Goal: Transaction & Acquisition: Purchase product/service

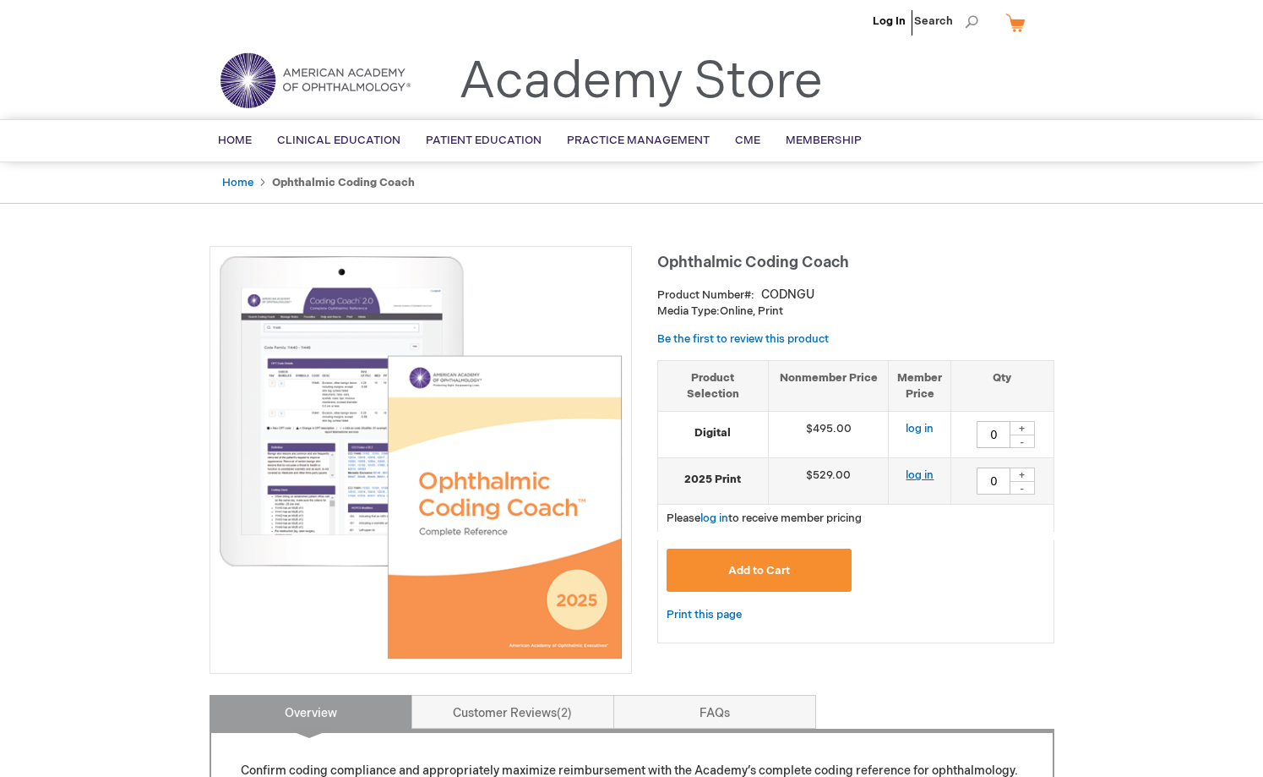
scroll to position [5, 0]
click at [926, 468] on link "log in" at bounding box center [920, 474] width 28 height 14
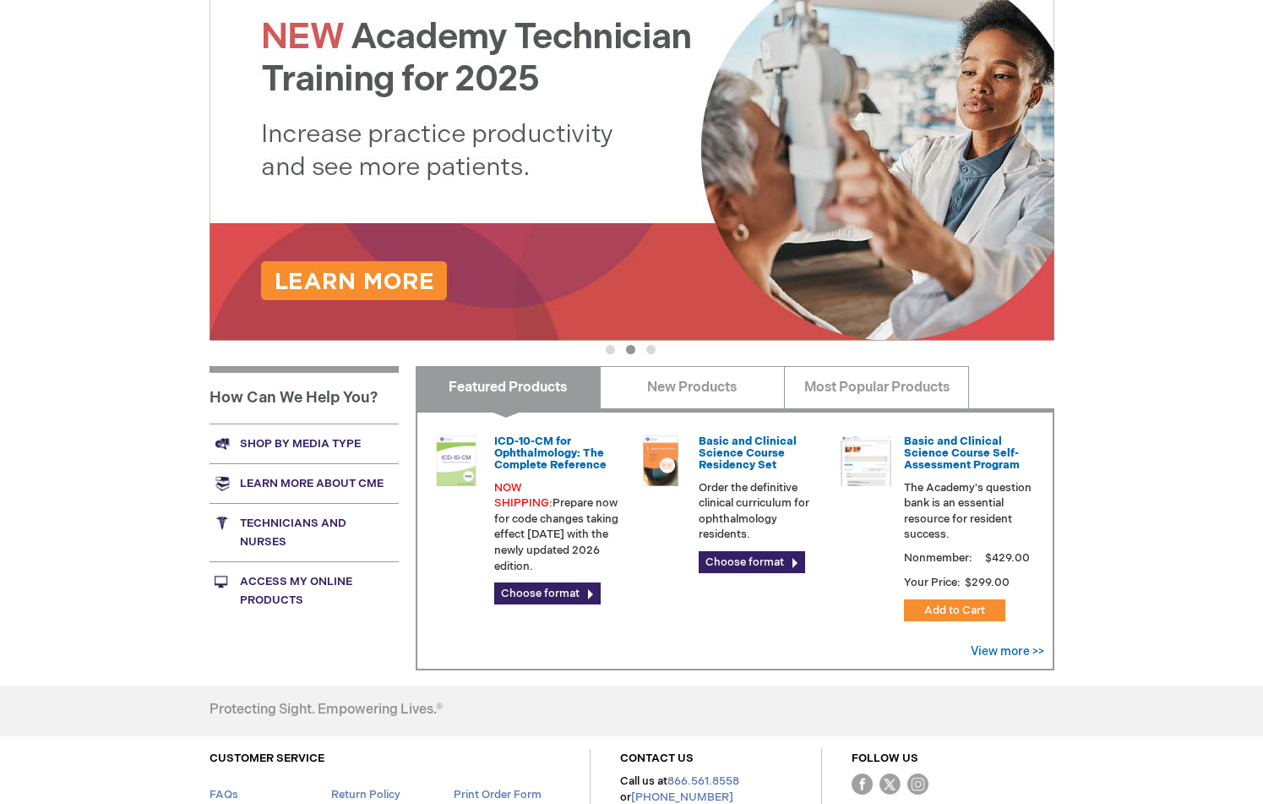
scroll to position [237, 0]
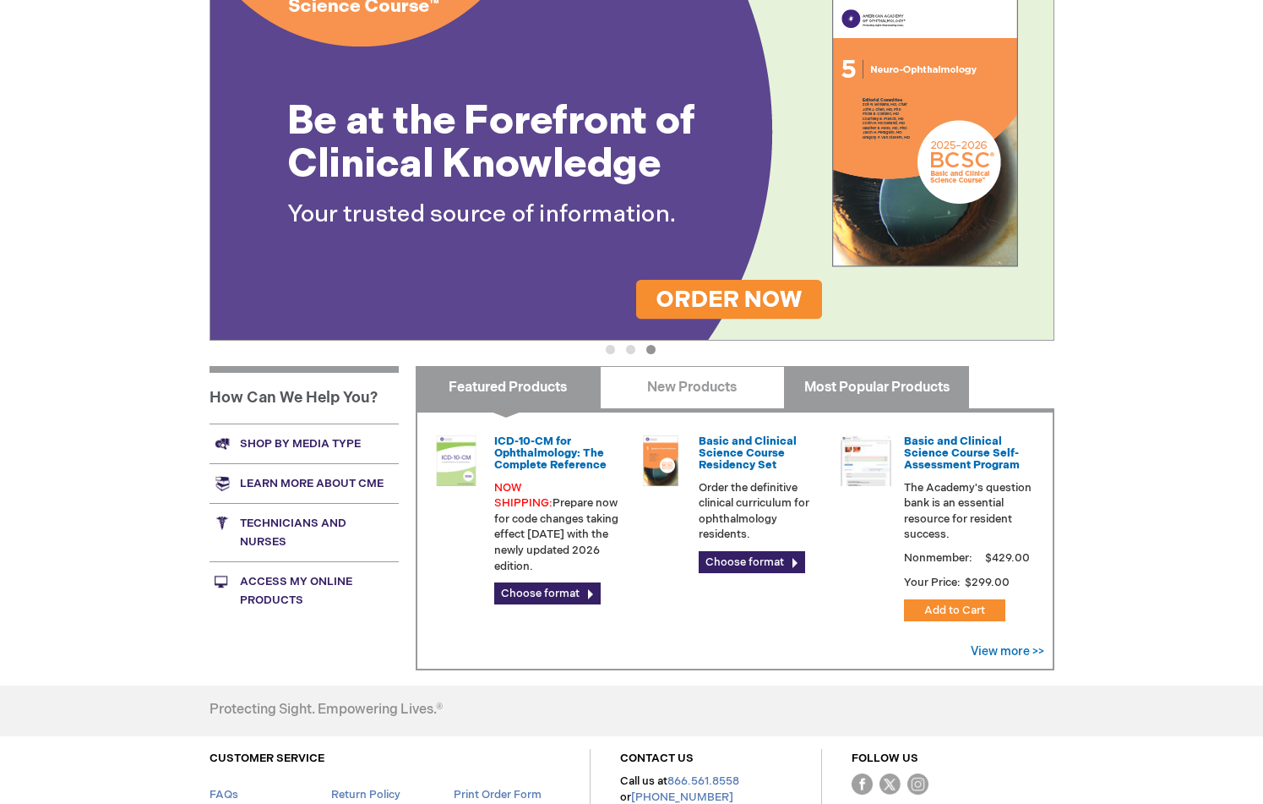
click at [829, 383] on link "Most Popular Products" at bounding box center [876, 387] width 185 height 42
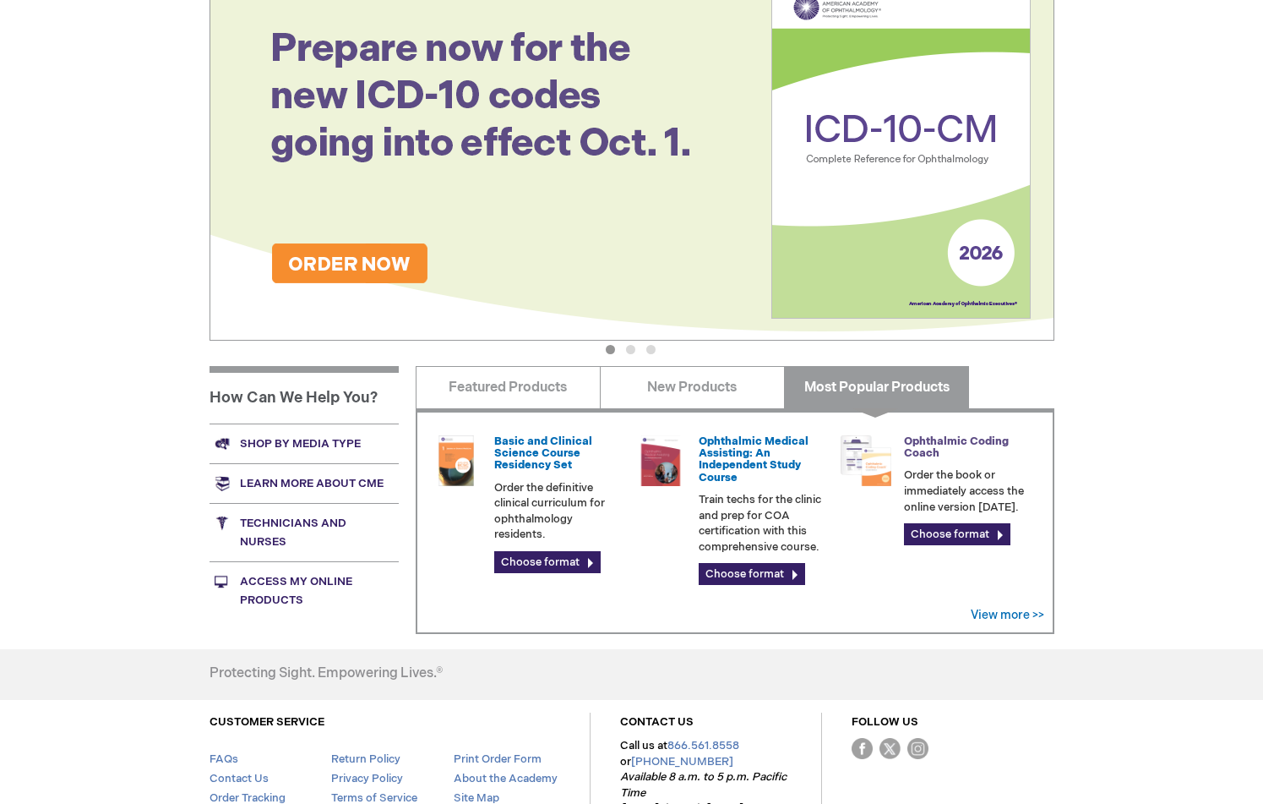
click at [936, 440] on link "Ophthalmic Coding Coach" at bounding box center [956, 446] width 105 height 25
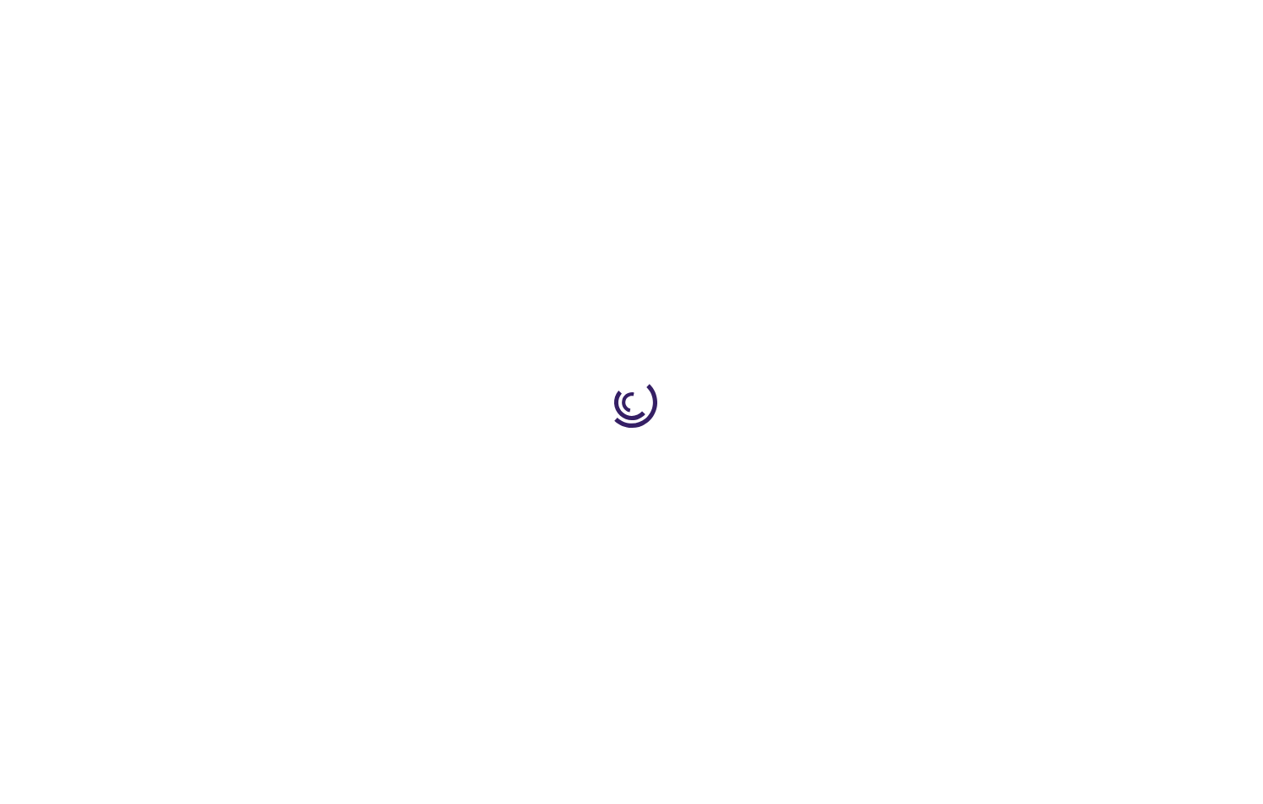
type input "0"
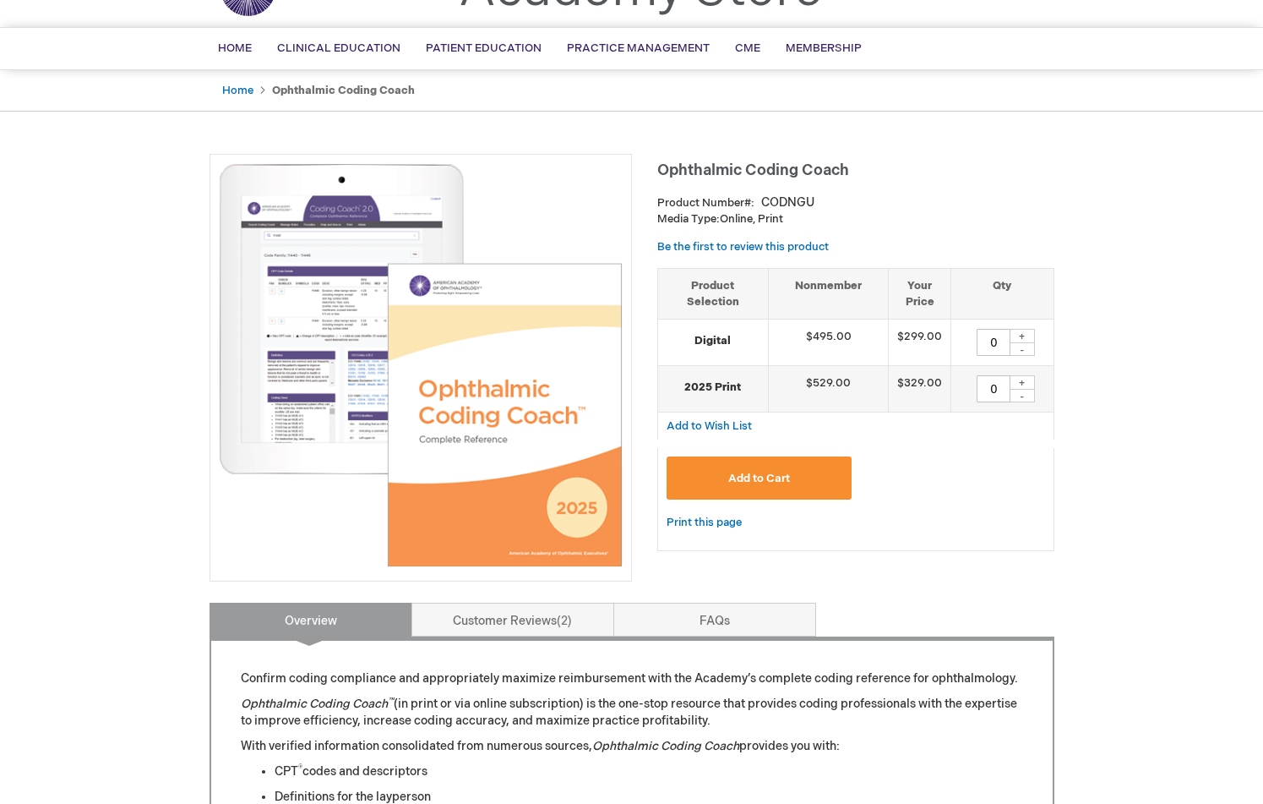
scroll to position [99, 0]
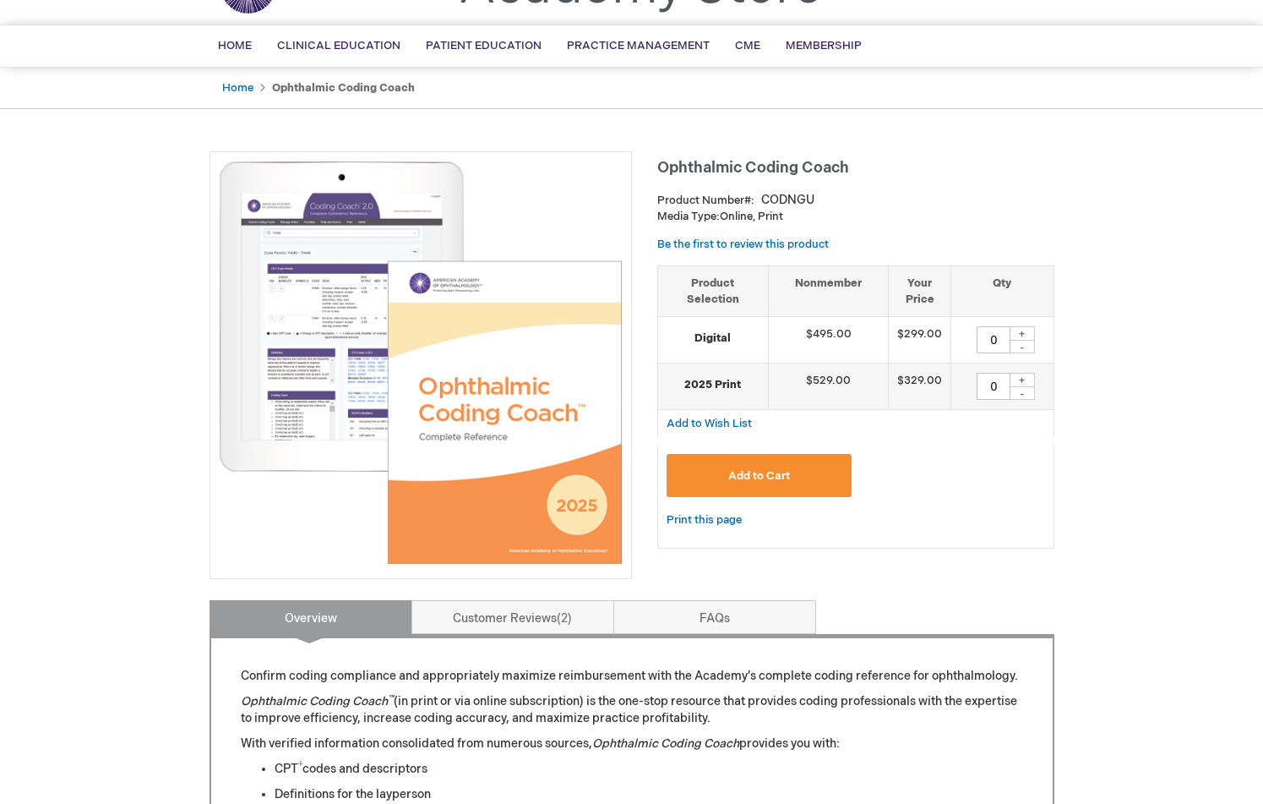
click at [1019, 379] on div "+" at bounding box center [1022, 380] width 25 height 14
type input "1"
click at [762, 473] on span "Add to Cart" at bounding box center [759, 476] width 62 height 14
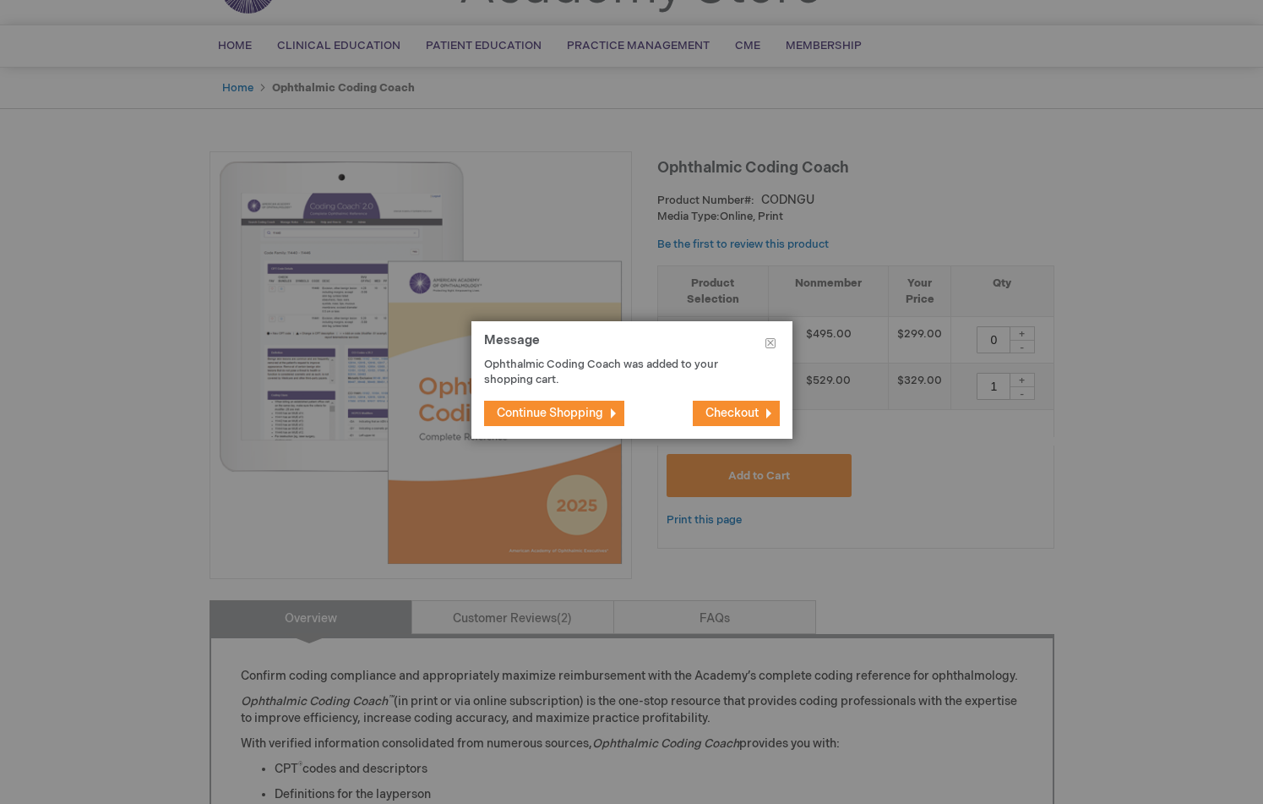
click at [744, 412] on span "Checkout" at bounding box center [732, 413] width 53 height 14
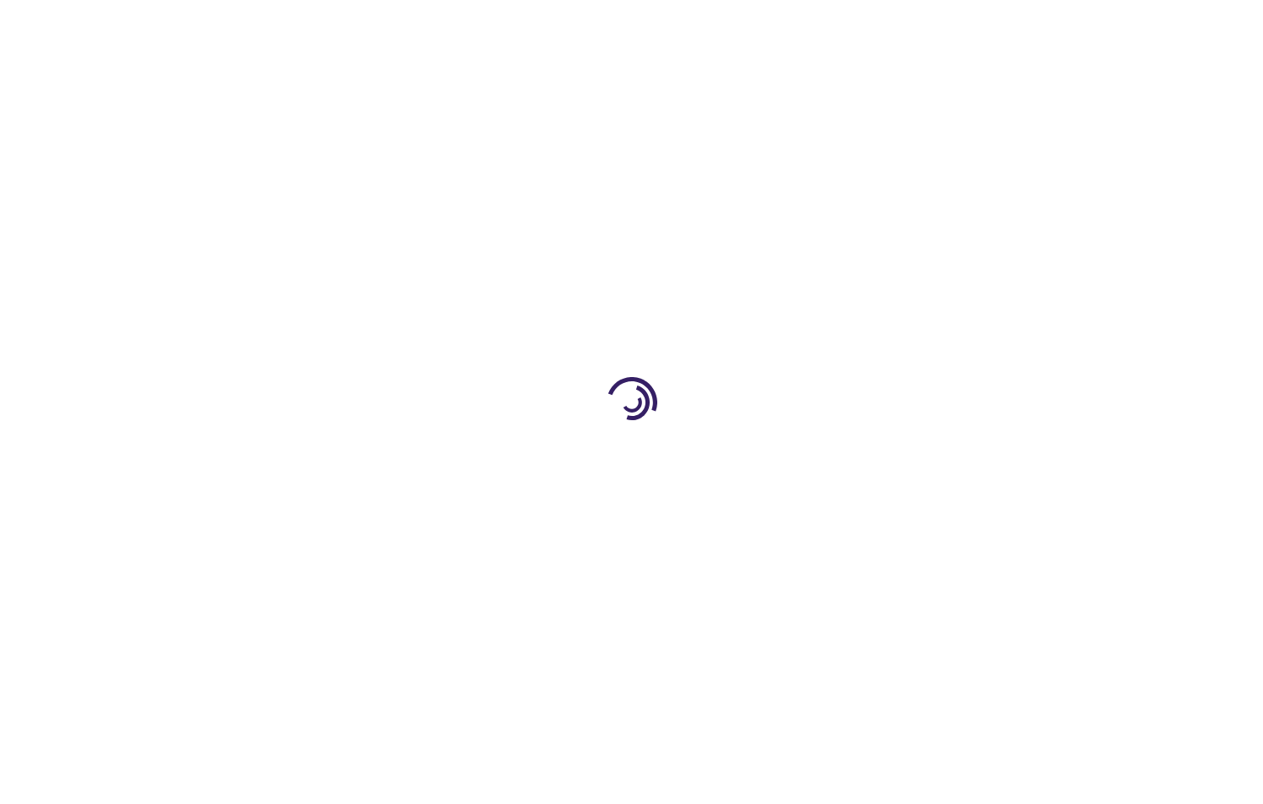
select select "US"
select select "13"
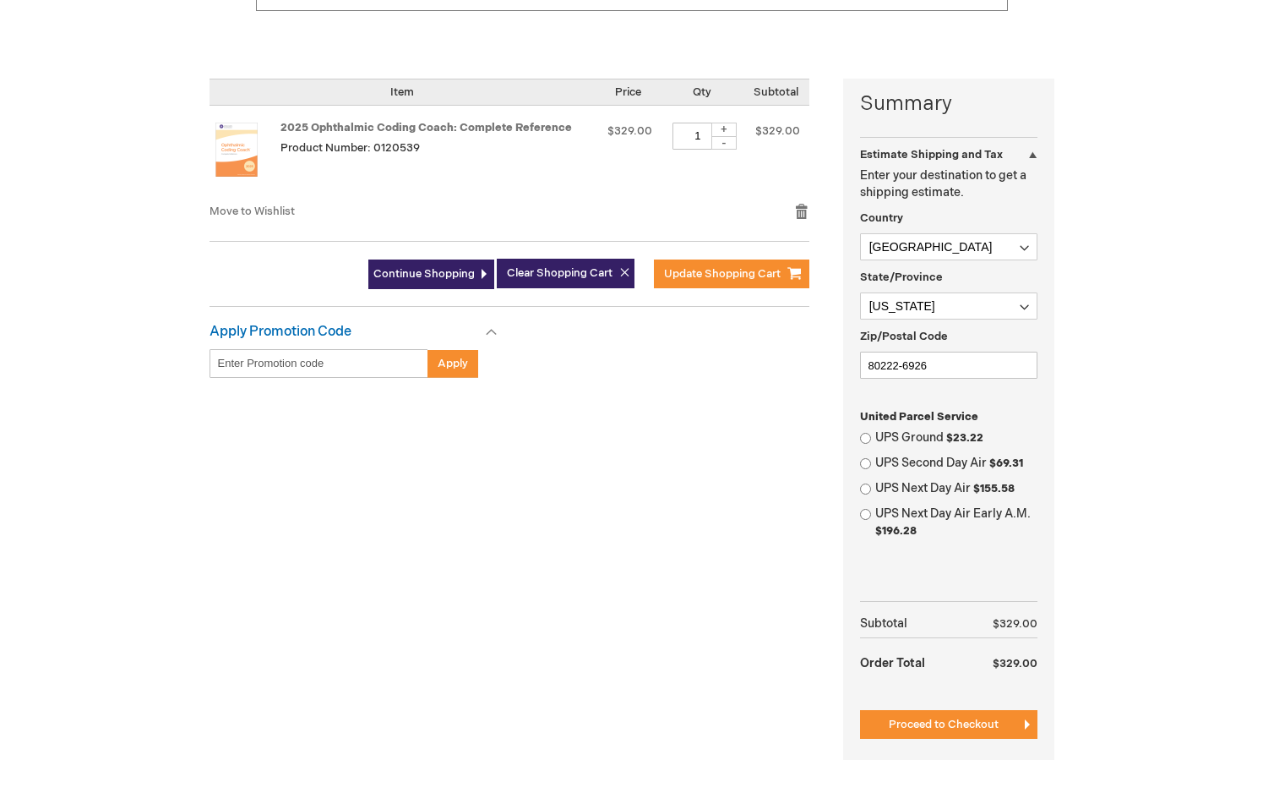
scroll to position [342, 1]
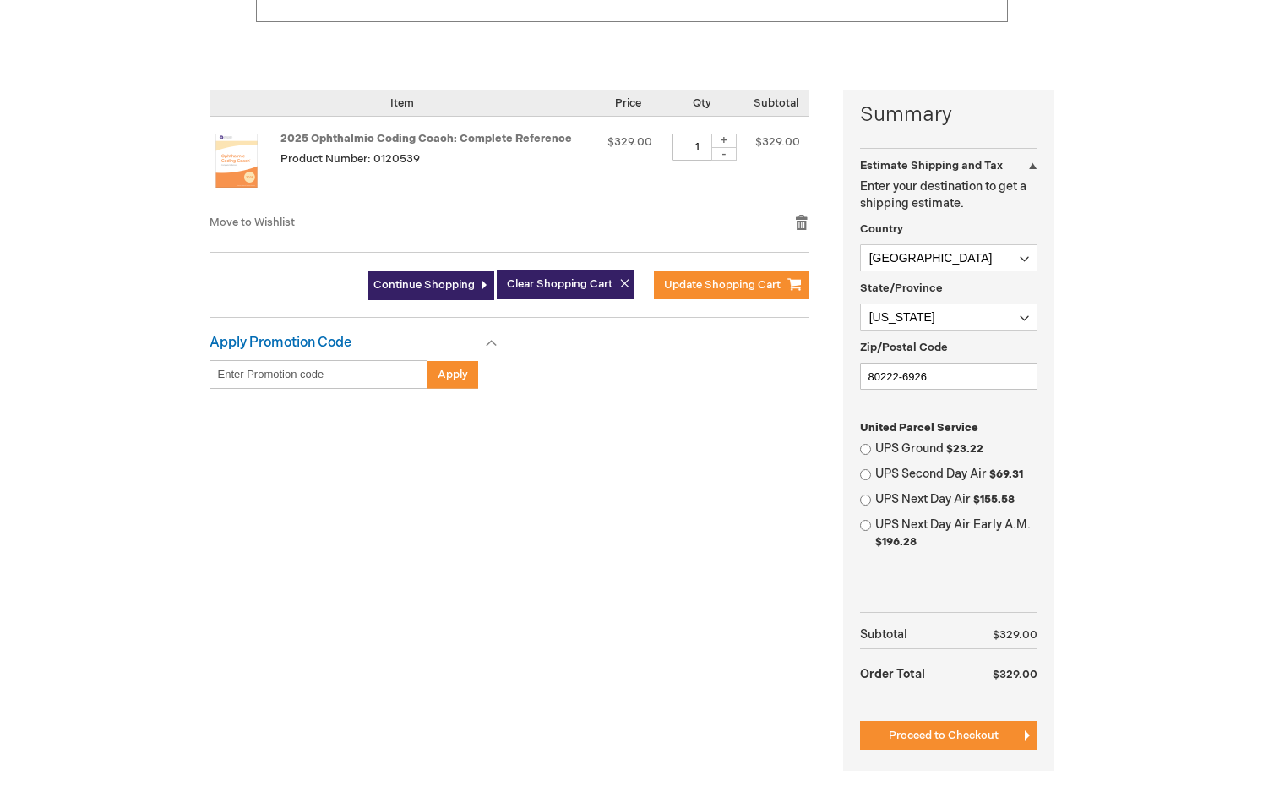
click at [872, 440] on div "UPS Ground $23.22" at bounding box center [948, 448] width 177 height 17
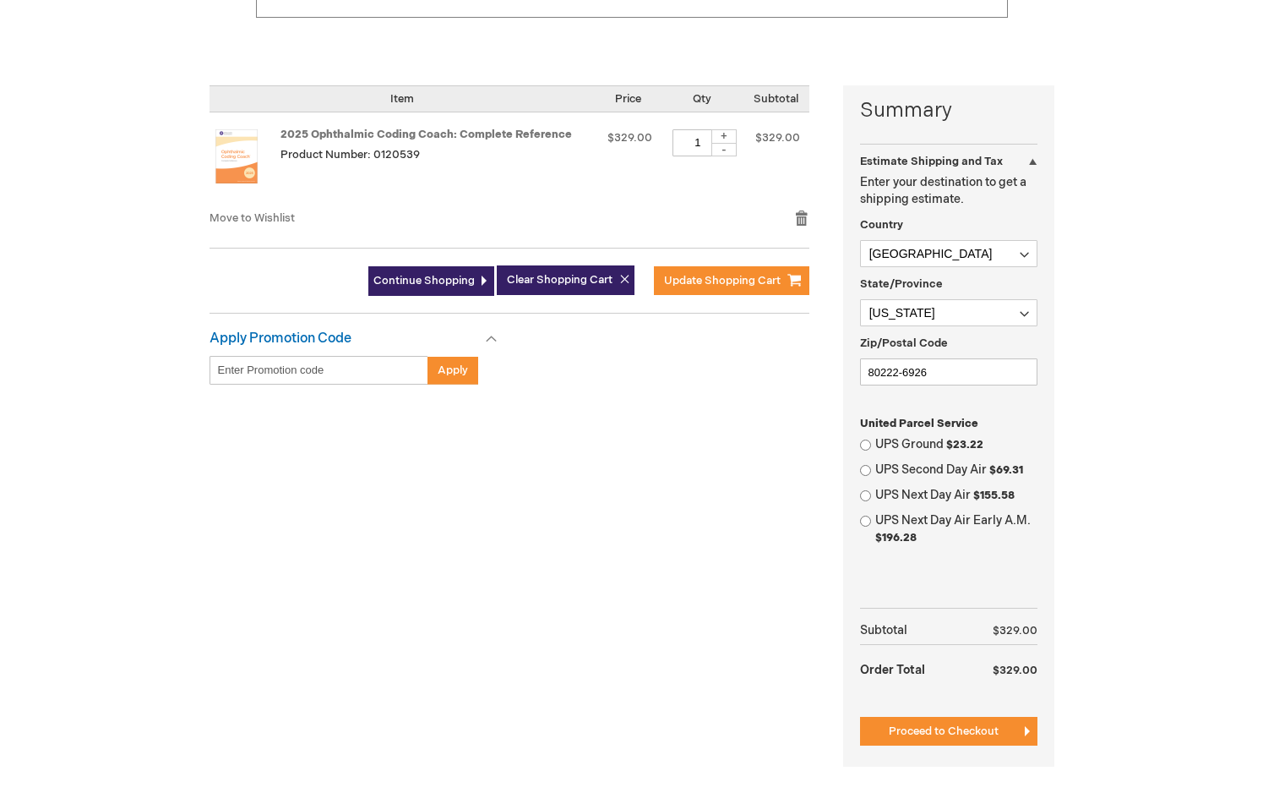
click at [867, 439] on input "UPS Ground $23.22" at bounding box center [865, 444] width 11 height 11
radio input "true"
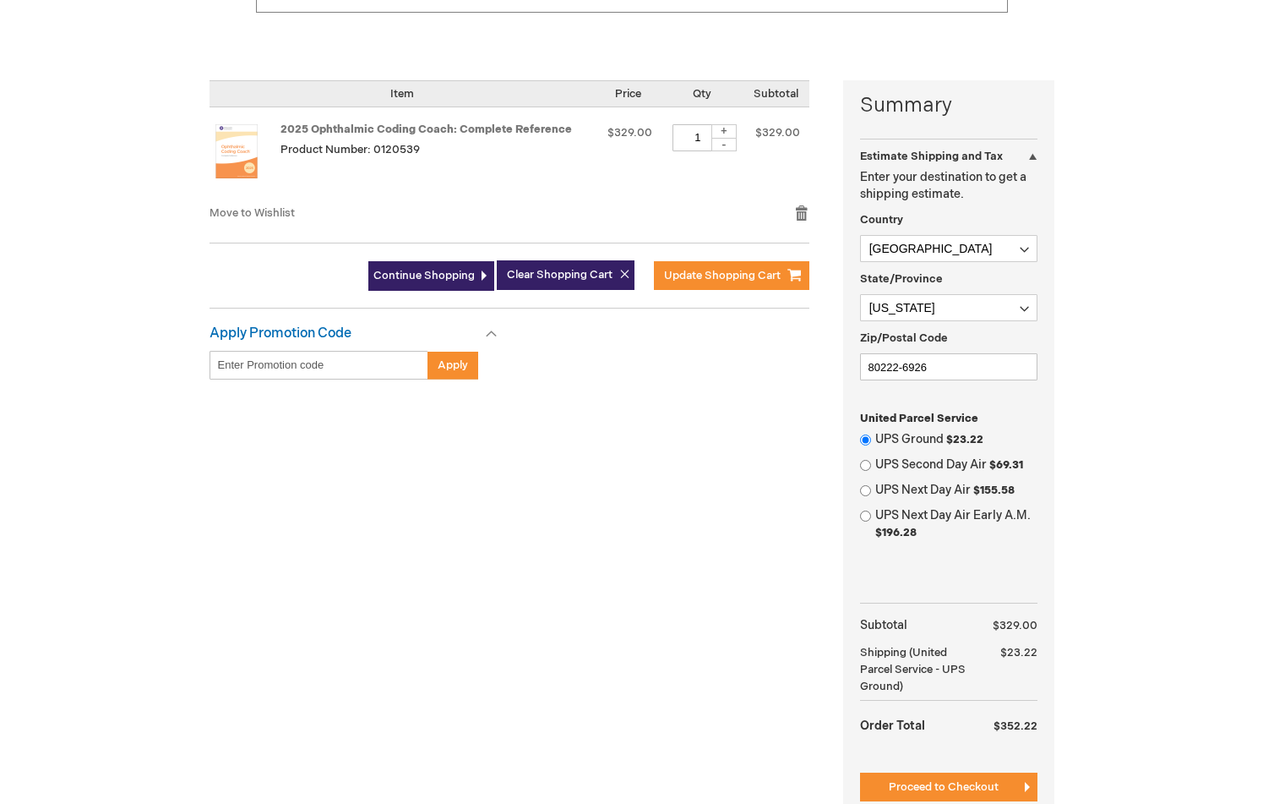
scroll to position [351, 1]
click at [938, 781] on span "Proceed to Checkout" at bounding box center [944, 788] width 110 height 14
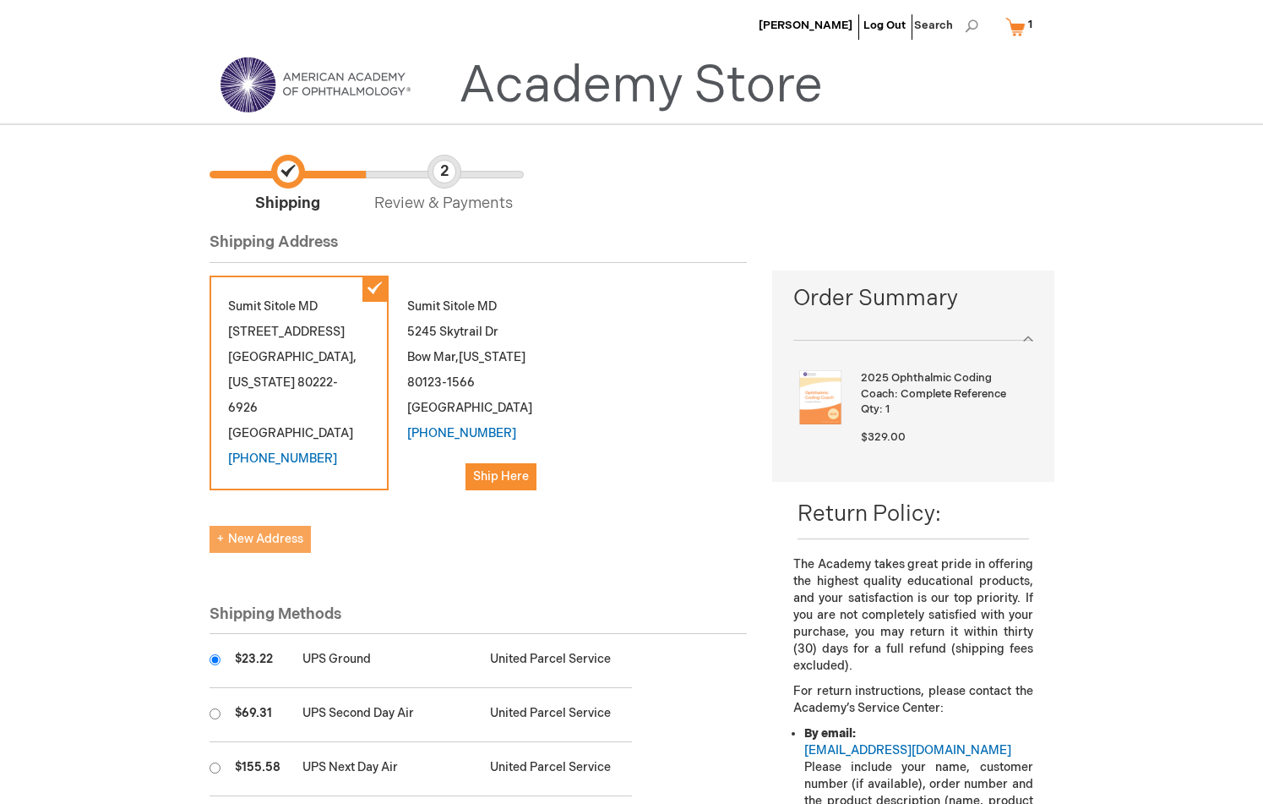
click at [269, 542] on span "New Address" at bounding box center [260, 539] width 86 height 14
select select "US"
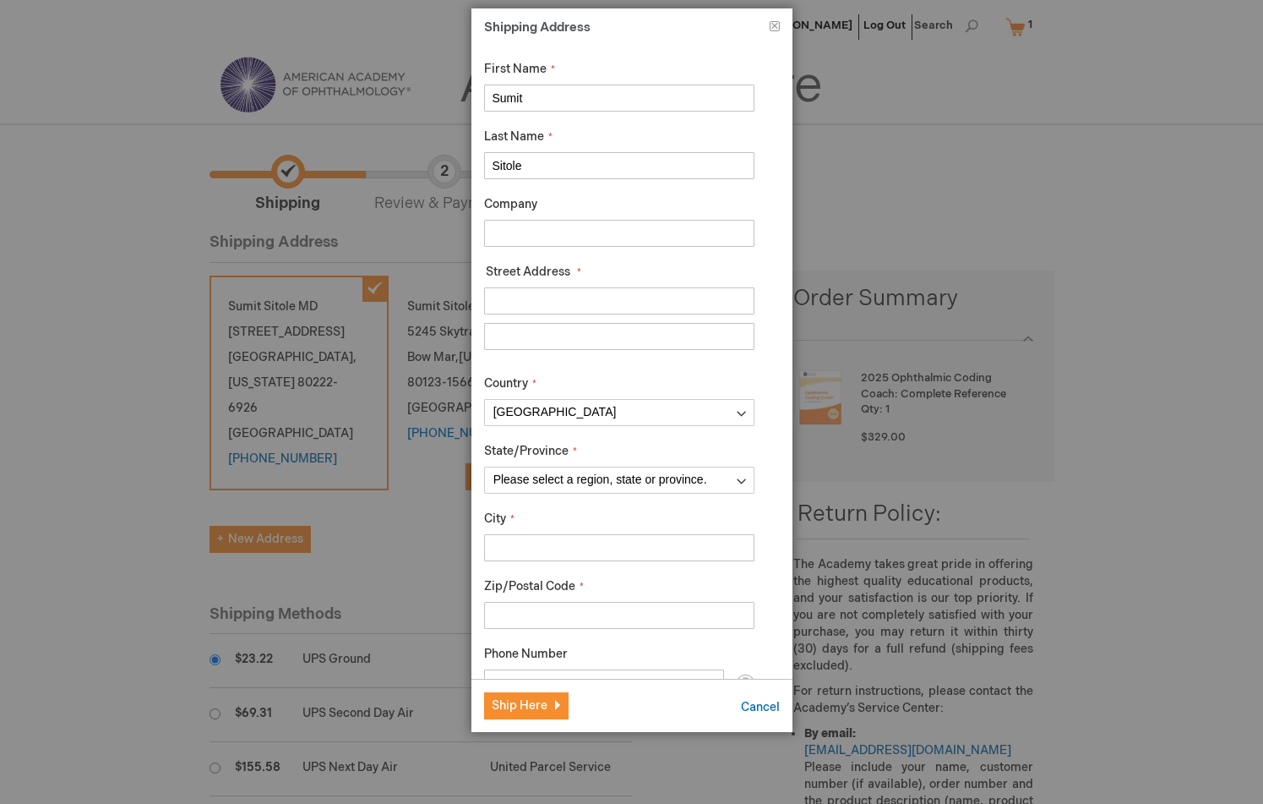
drag, startPoint x: 542, startPoint y: 92, endPoint x: 430, endPoint y: 87, distance: 111.7
type input "Chelsea"
click at [598, 166] on input "Zahn" at bounding box center [619, 165] width 270 height 27
type input "Ward"
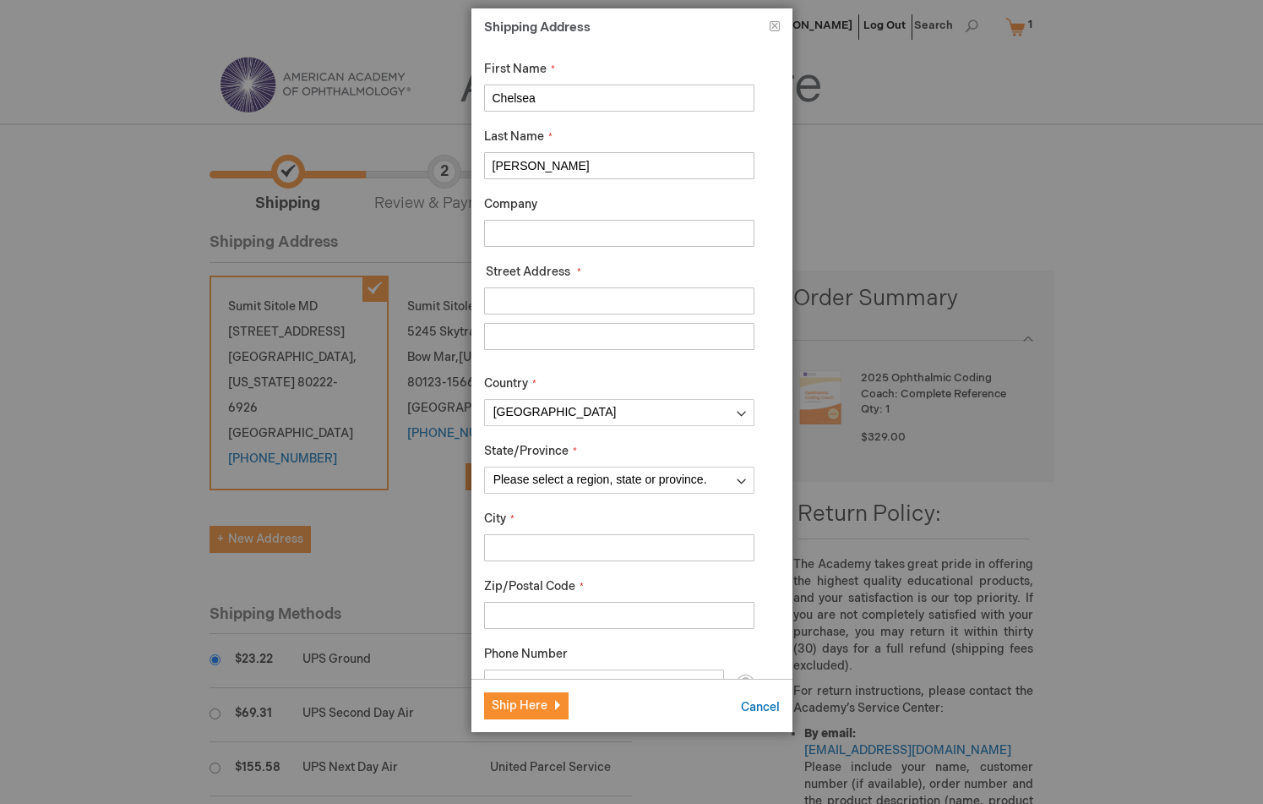
click at [594, 224] on input "Company" at bounding box center [619, 233] width 270 height 27
type input "[MEDICAL_DATA] & Aesthetics"
type input "[STREET_ADDRESS]"
select select "48"
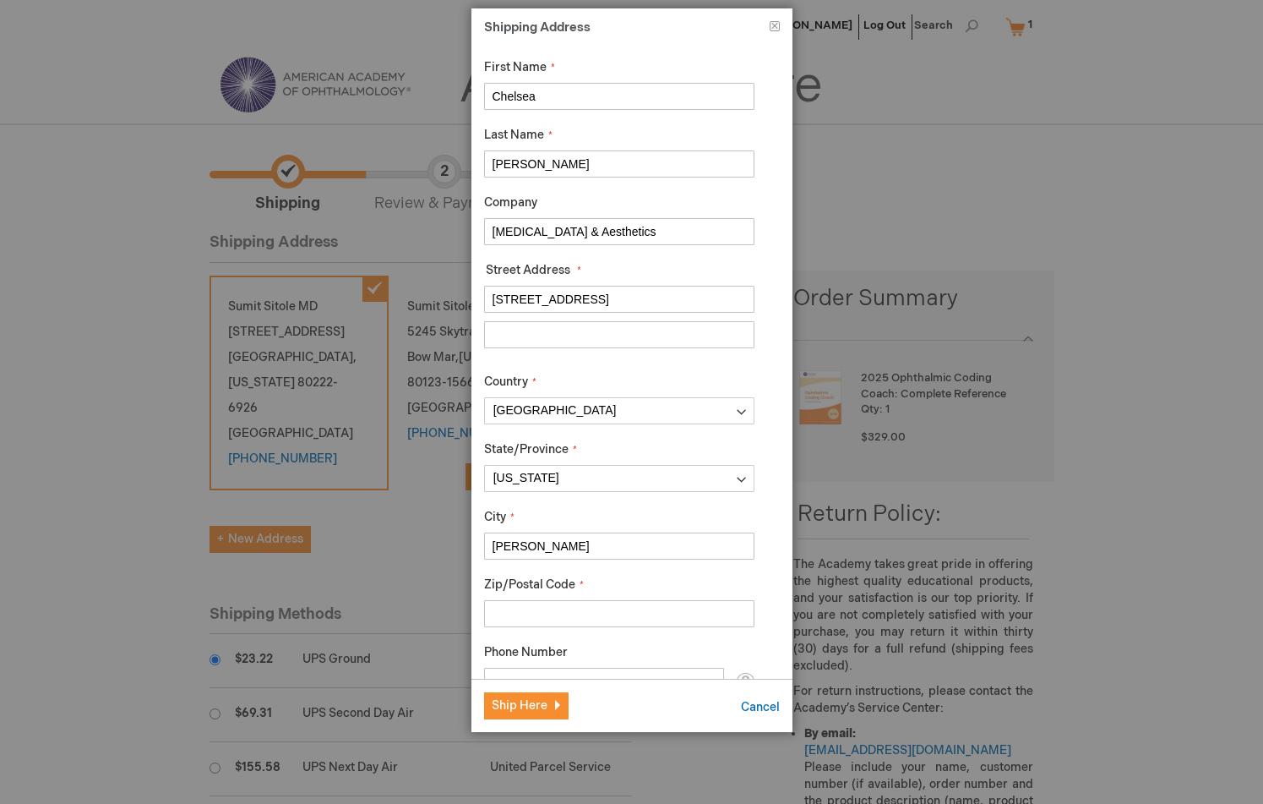
scroll to position [0, 0]
type input "Edmond"
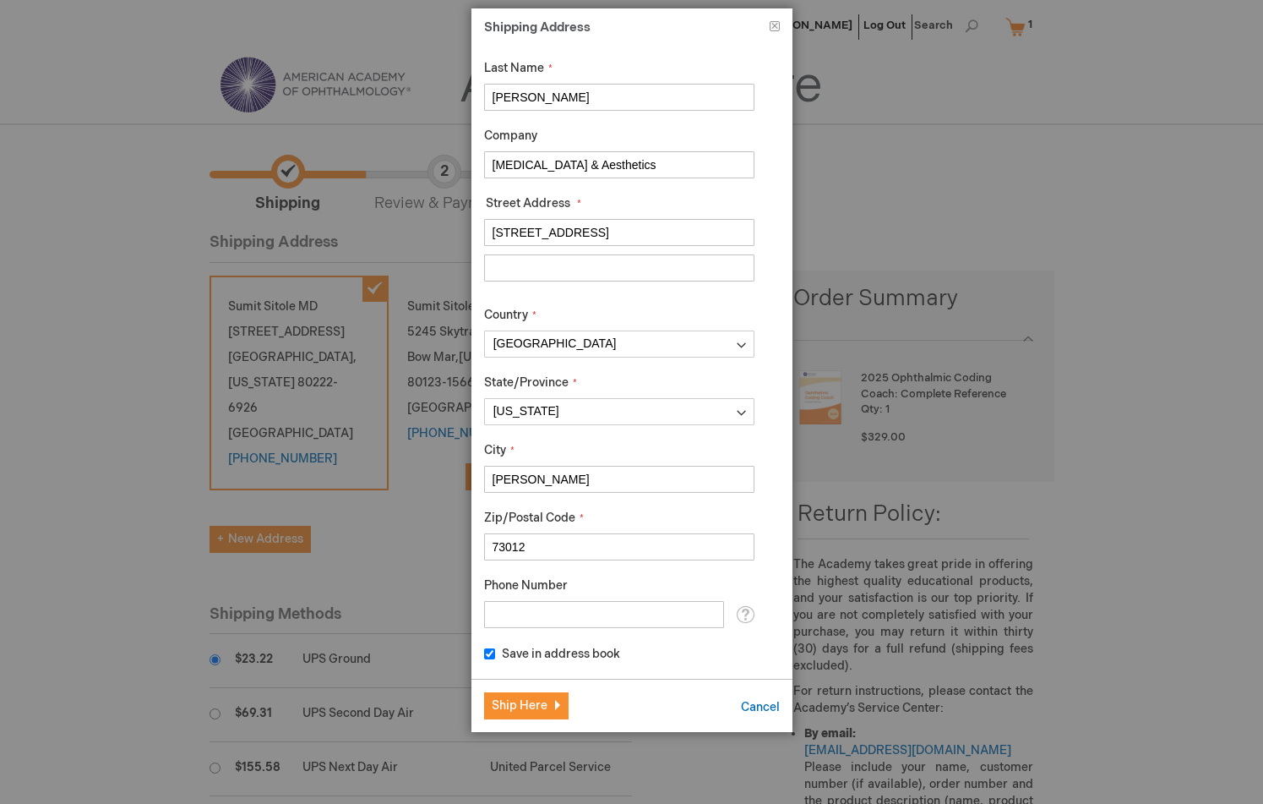
type input "73012"
click at [559, 630] on div "First Name Chelsea Last Name Ward Company Oculoplastics & Aesthetics Street Add…" at bounding box center [619, 328] width 270 height 670
type input "8"
type input "9185100191"
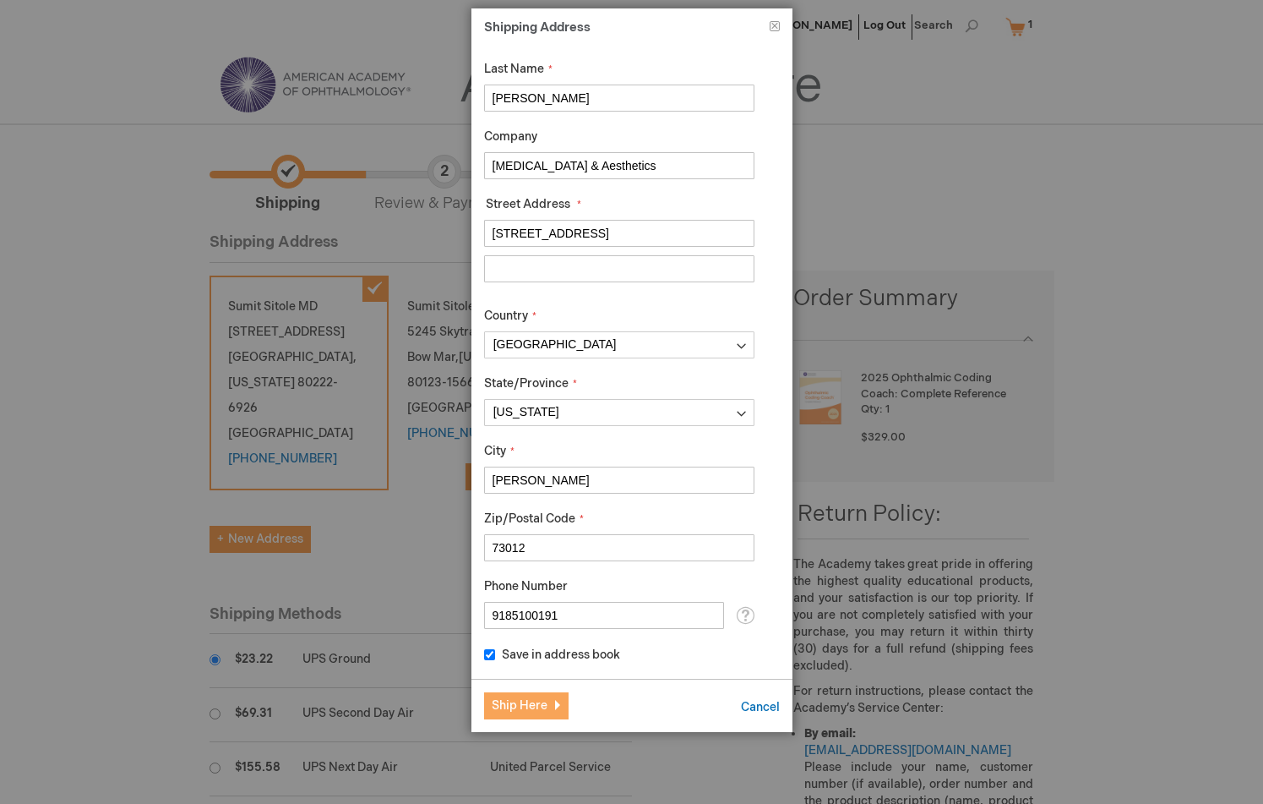
click at [528, 712] on button "Ship Here" at bounding box center [526, 705] width 85 height 27
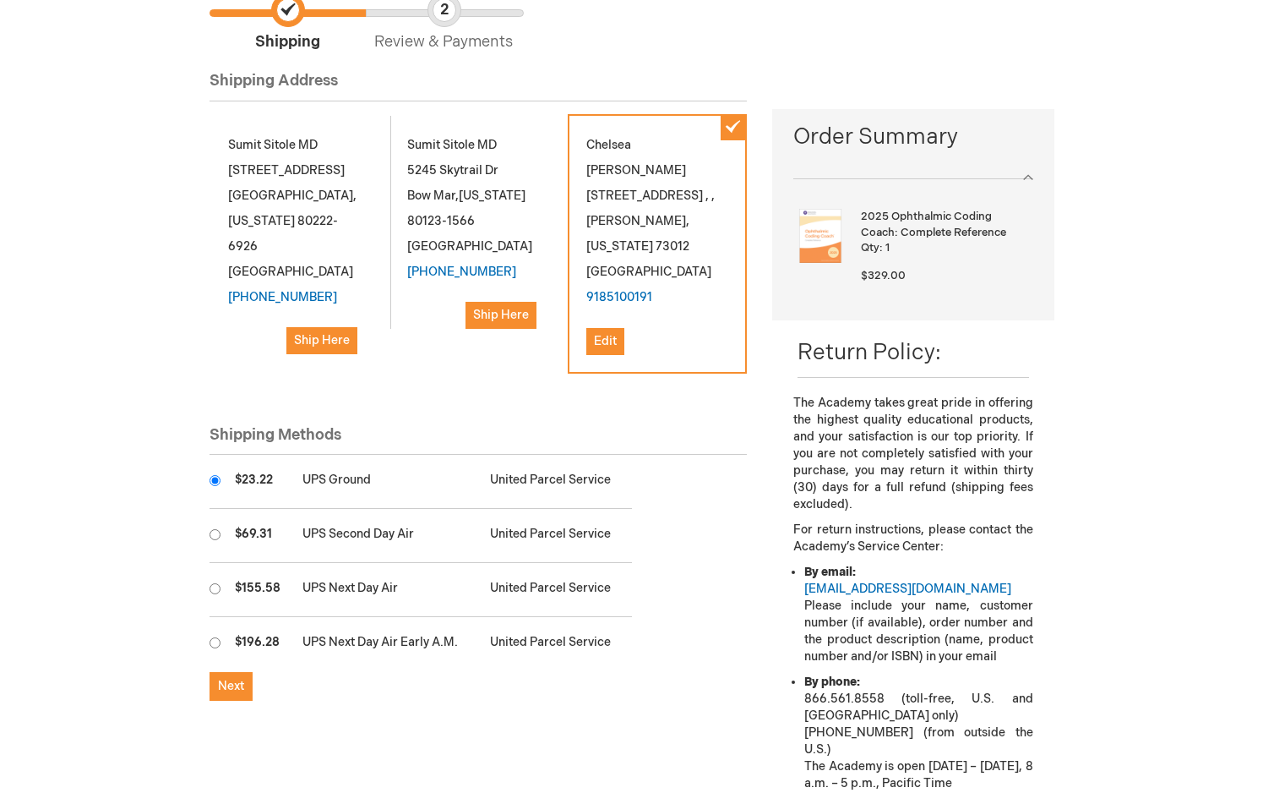
scroll to position [176, 0]
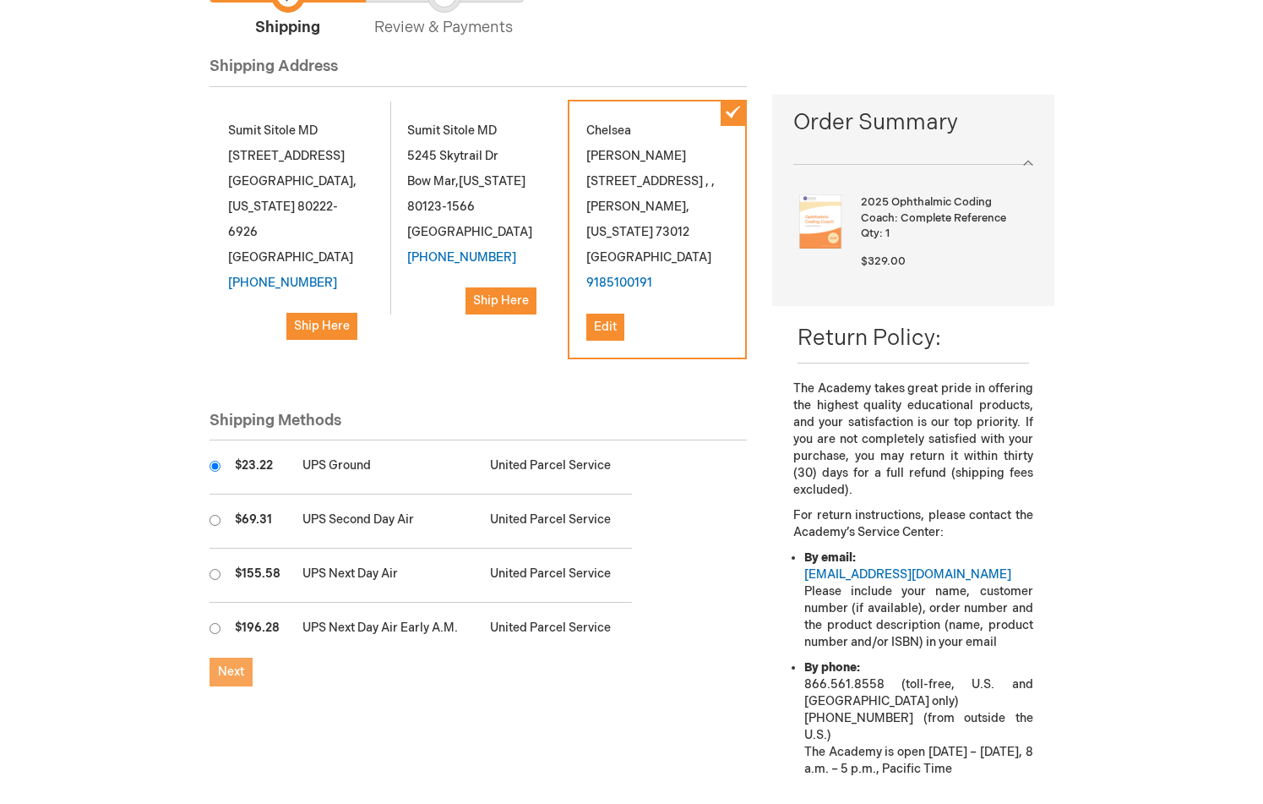
click at [232, 664] on span "Next" at bounding box center [231, 671] width 26 height 14
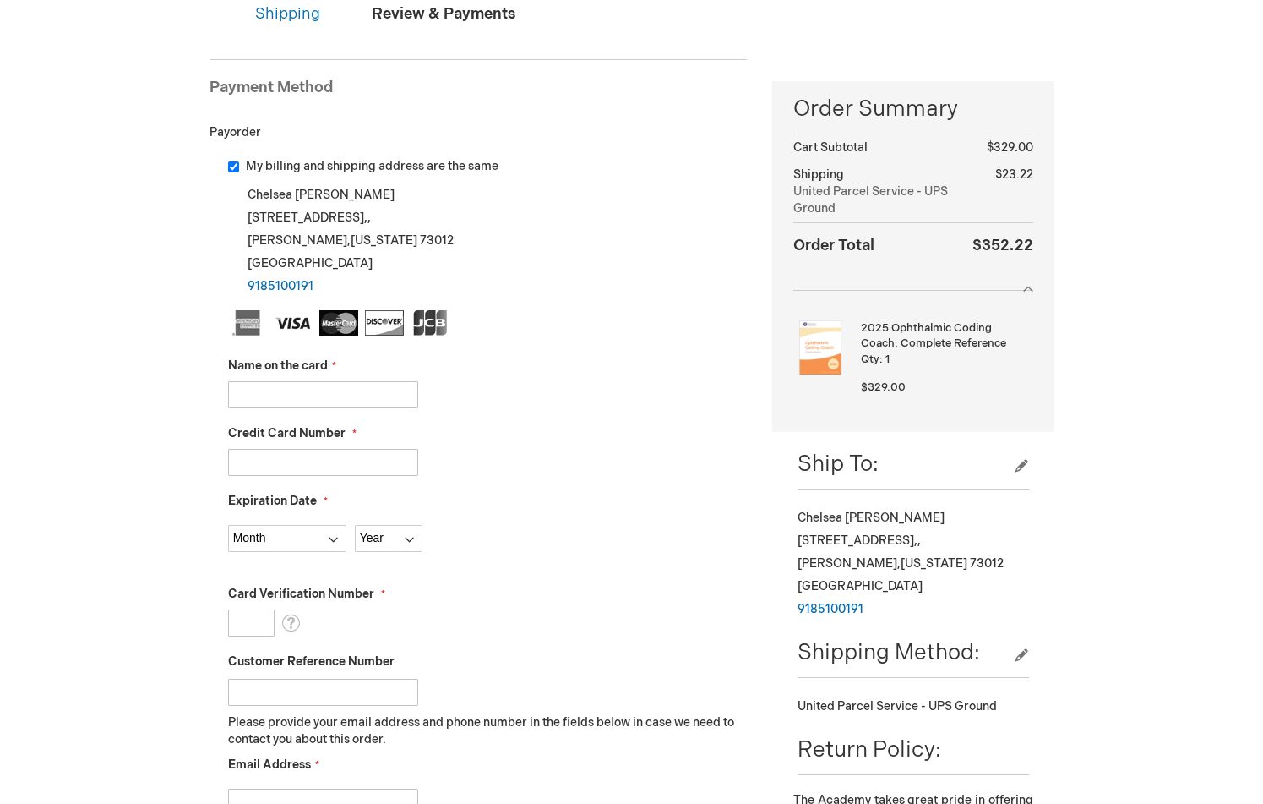
scroll to position [190, 0]
click at [268, 394] on input "Name on the card" at bounding box center [323, 393] width 190 height 27
type input "Amy M Ochoa"
click at [271, 456] on input "Credit Card Number" at bounding box center [323, 461] width 190 height 27
type input "376743460002042"
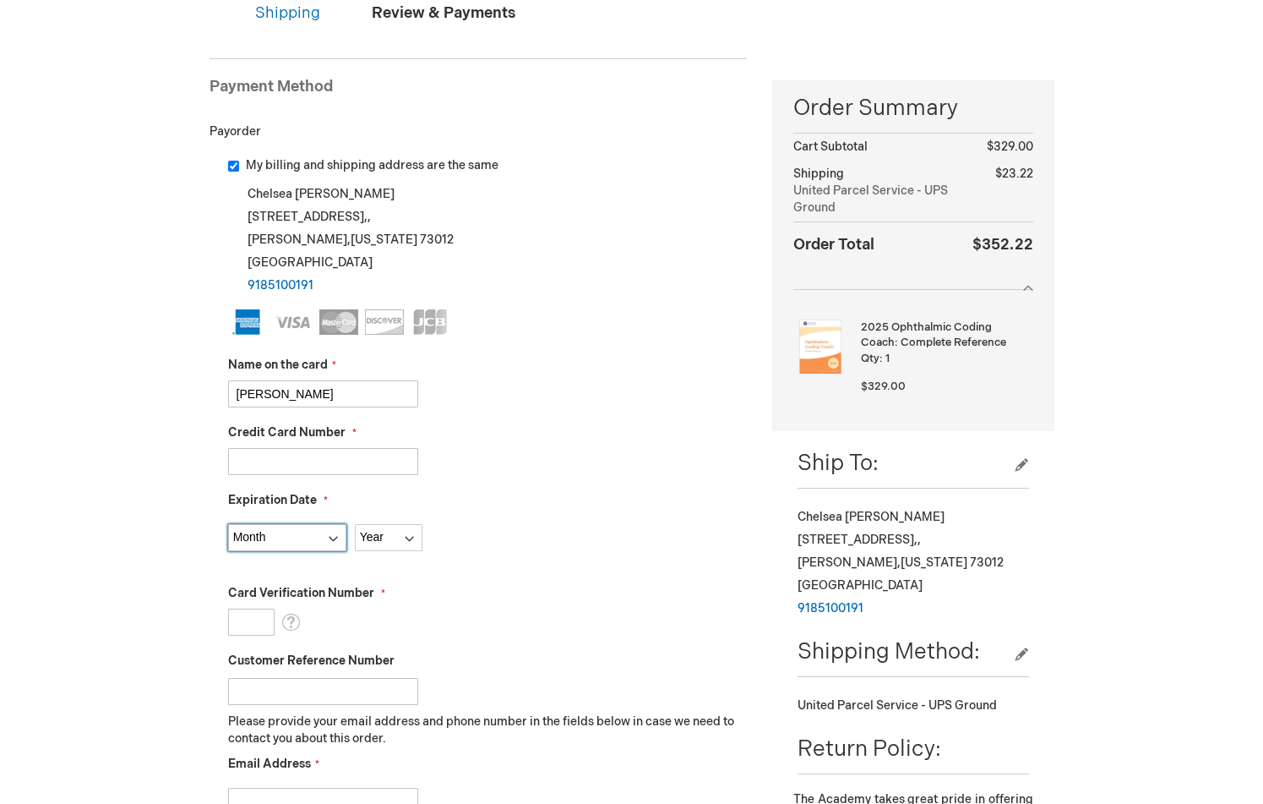
select select "5"
select select "2029"
click at [244, 619] on input "Card Verification Number" at bounding box center [251, 621] width 46 height 27
type input "1477"
click at [603, 652] on div "Customer Reference Number" at bounding box center [488, 678] width 520 height 52
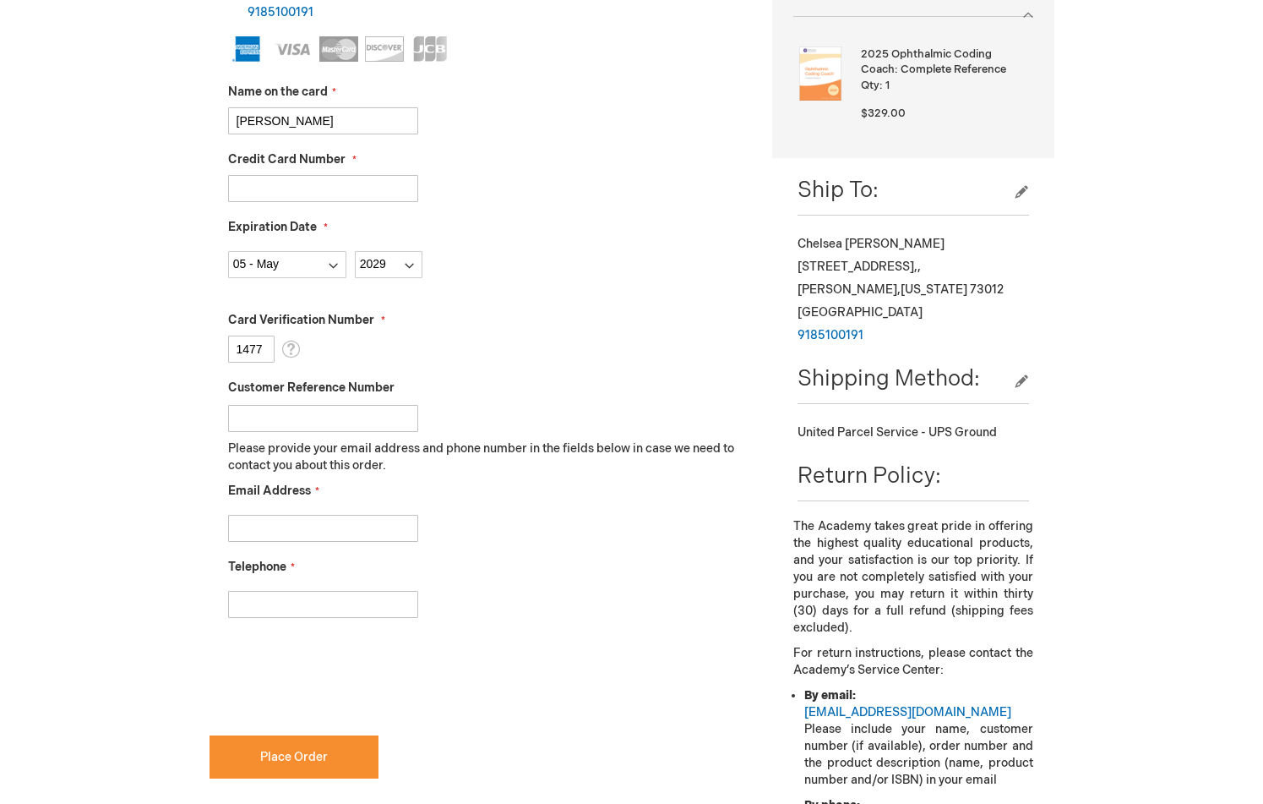
scroll to position [466, 0]
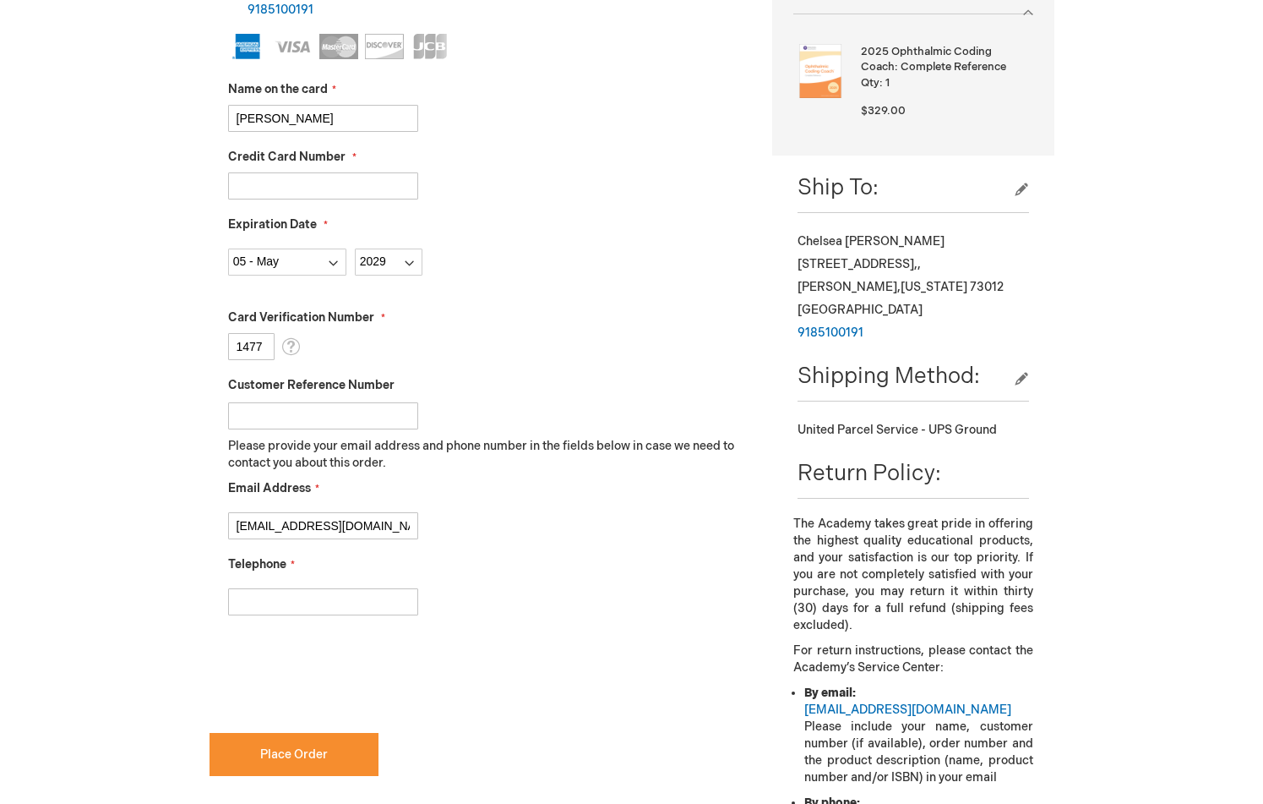
type input "drsitole@sitoleeyes.com"
click at [547, 489] on div "Email Address drsitole@sitoleeyes.com" at bounding box center [488, 509] width 520 height 59
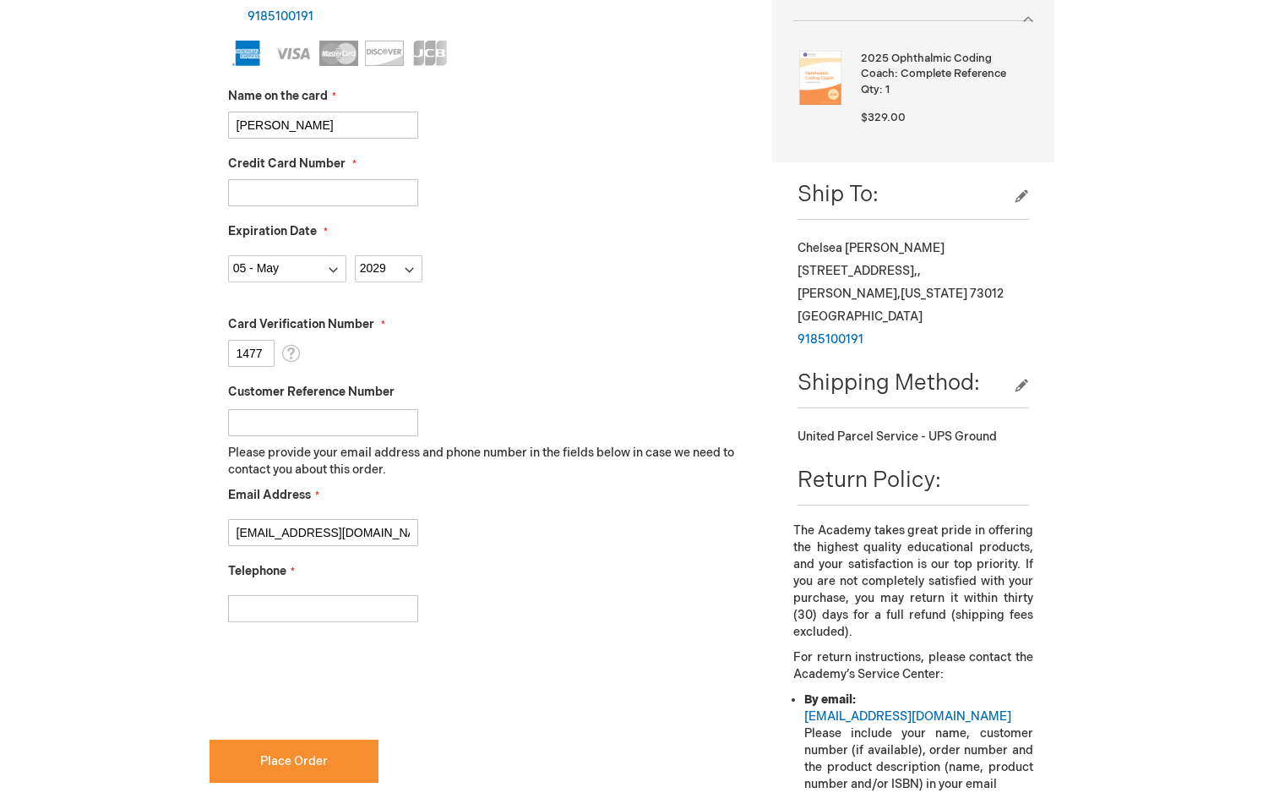
scroll to position [461, 0]
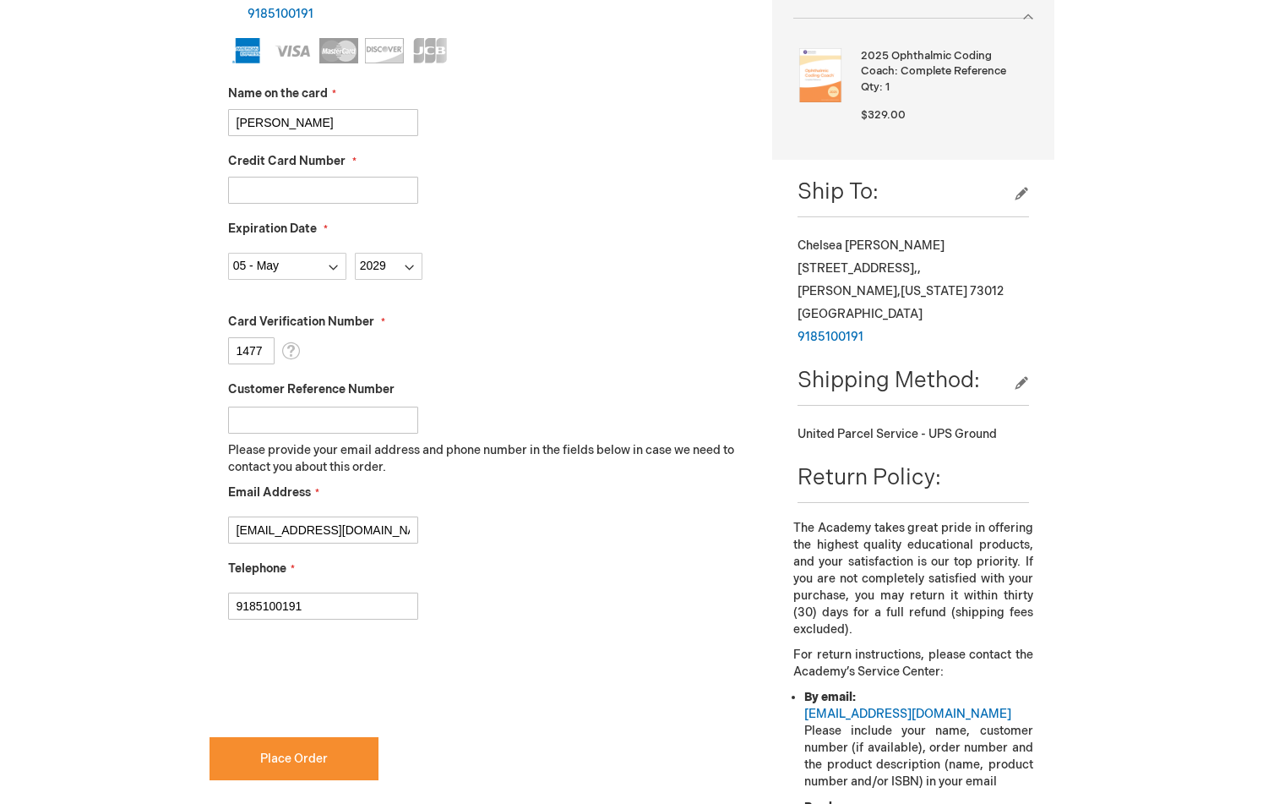
type input "9185100191"
checkbox input "true"
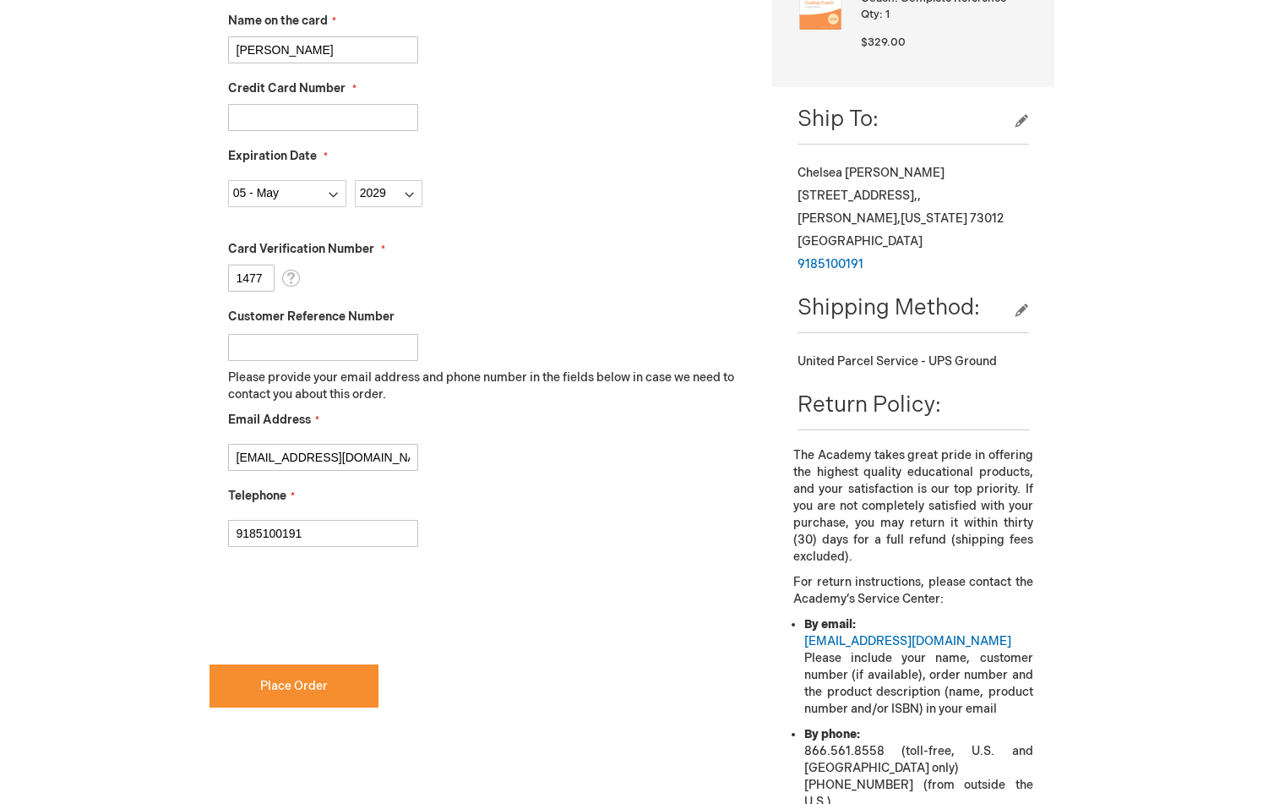
scroll to position [537, 0]
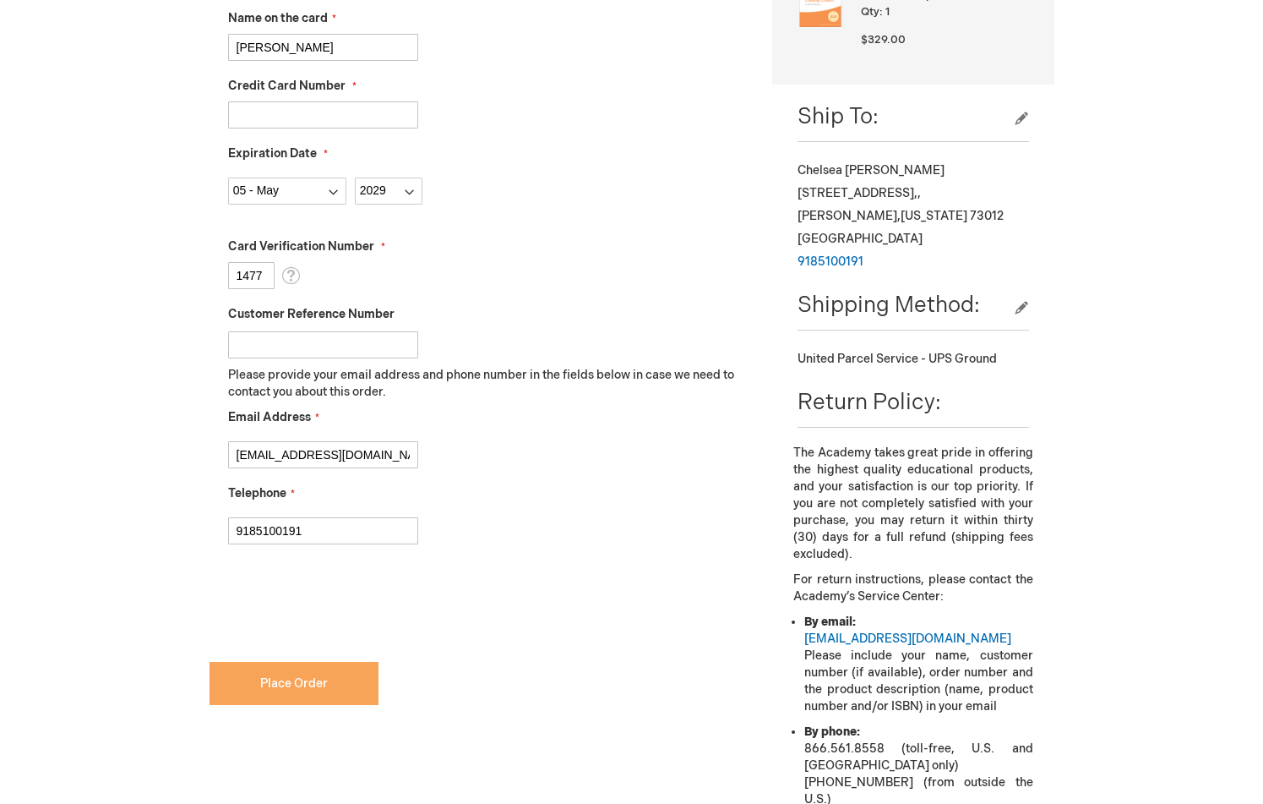
click at [349, 678] on button "Place Order" at bounding box center [294, 683] width 169 height 43
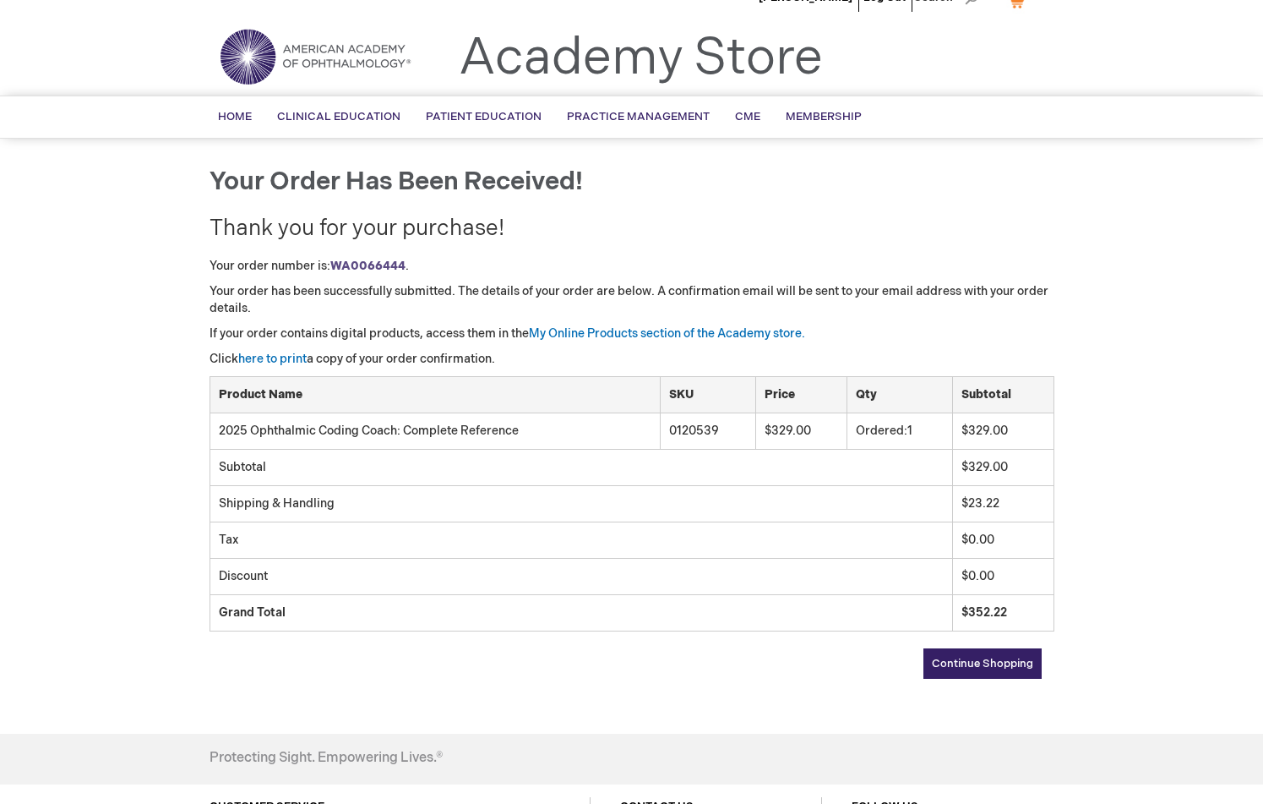
scroll to position [30, 0]
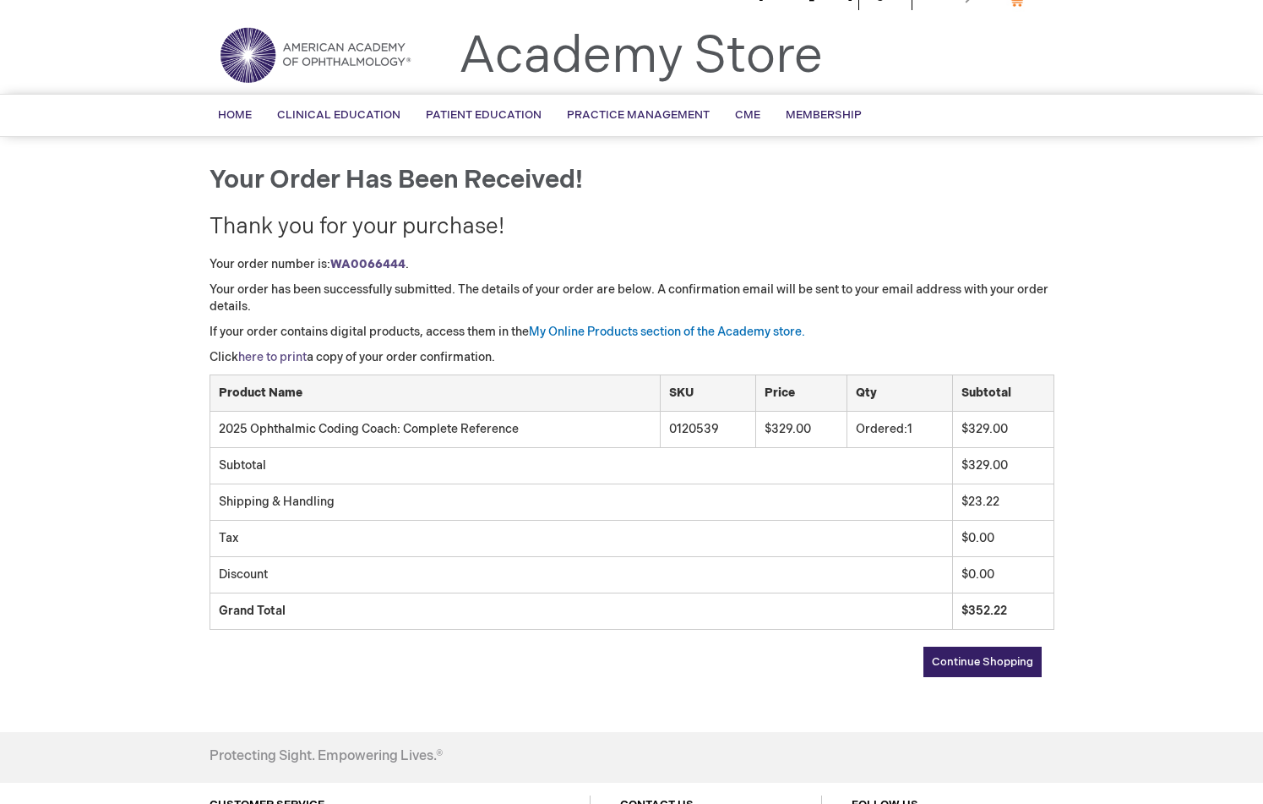
click at [286, 358] on link "here to print" at bounding box center [272, 357] width 68 height 14
drag, startPoint x: 92, startPoint y: 243, endPoint x: 17, endPoint y: 266, distance: 78.6
click at [90, 244] on div "Sumit Sitole Log Out Search My Cart CLOSE RECENTLY ADDED ITEM(S) Close There ar…" at bounding box center [631, 484] width 1263 height 1029
